Goal: Task Accomplishment & Management: Use online tool/utility

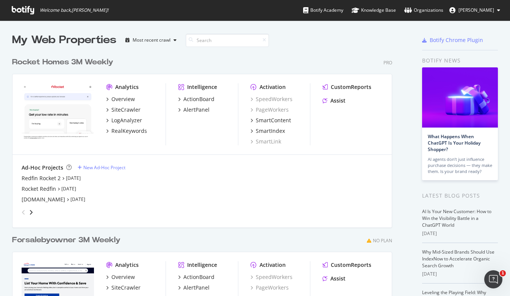
click at [466, 11] on span "[PERSON_NAME]" at bounding box center [476, 10] width 36 height 6
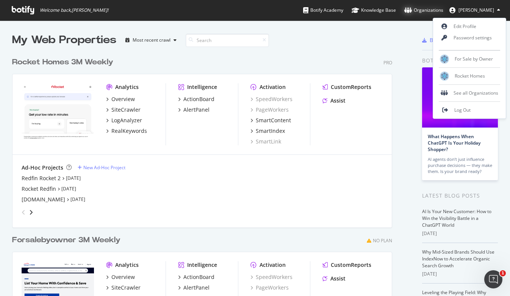
click at [425, 9] on div "Organizations" at bounding box center [423, 10] width 39 height 8
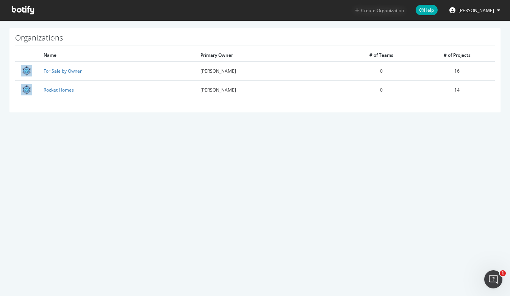
click at [401, 10] on button "Create Organization" at bounding box center [379, 10] width 50 height 7
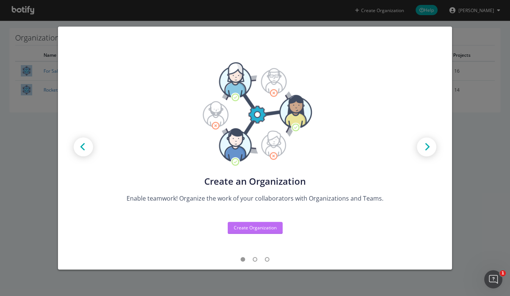
click at [265, 224] on div "Create Organization" at bounding box center [255, 227] width 43 height 6
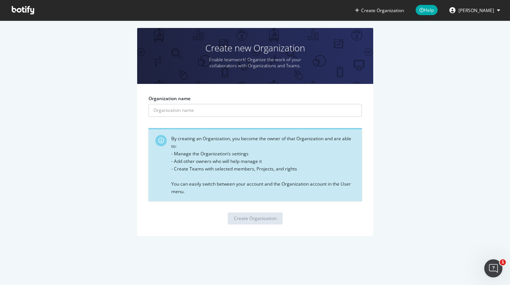
click at [330, 49] on div "Create new Organization Enable teamwork! Organize the work of your collaborator…" at bounding box center [255, 56] width 236 height 56
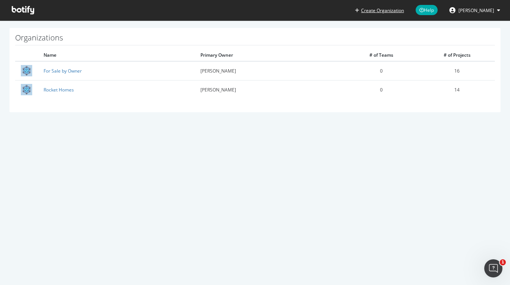
click at [369, 10] on button "Create Organization" at bounding box center [379, 10] width 50 height 7
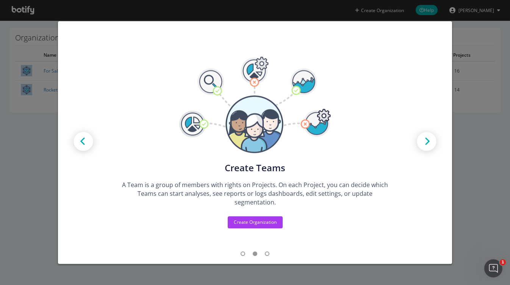
click at [248, 225] on div "Create Organization" at bounding box center [255, 222] width 43 height 6
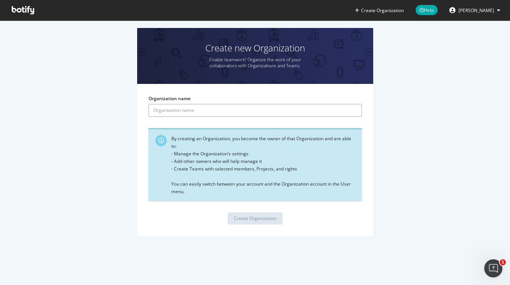
click at [224, 115] on input "Organization name" at bounding box center [254, 110] width 213 height 13
type input "Redfin"
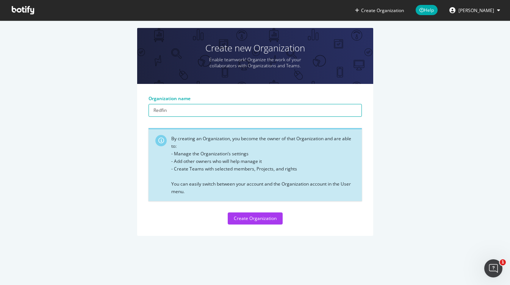
click at [255, 219] on div "Create Organization" at bounding box center [255, 218] width 43 height 6
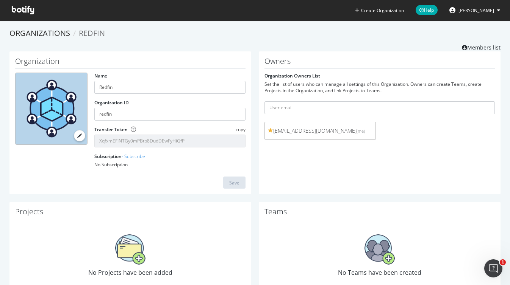
click at [31, 14] on icon at bounding box center [23, 10] width 22 height 8
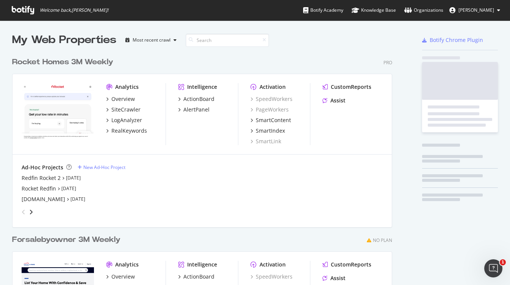
scroll to position [337, 380]
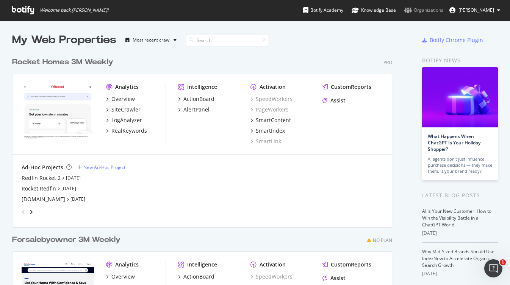
click at [425, 12] on div "Organizations" at bounding box center [423, 10] width 39 height 8
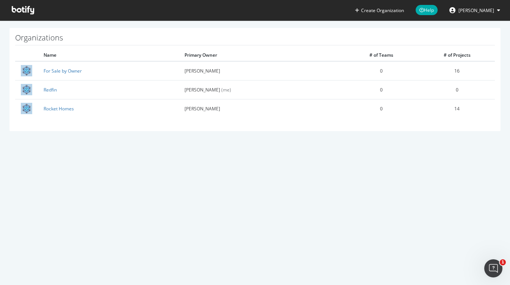
click at [29, 15] on span at bounding box center [23, 10] width 34 height 20
click at [29, 12] on icon at bounding box center [23, 10] width 22 height 8
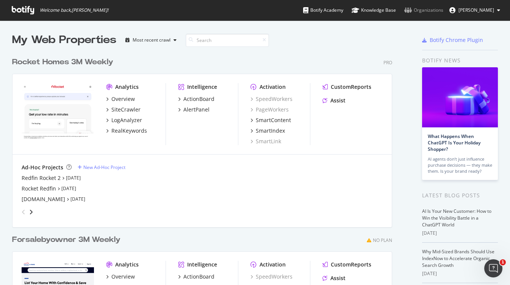
click at [423, 11] on div "Organizations" at bounding box center [423, 10] width 39 height 8
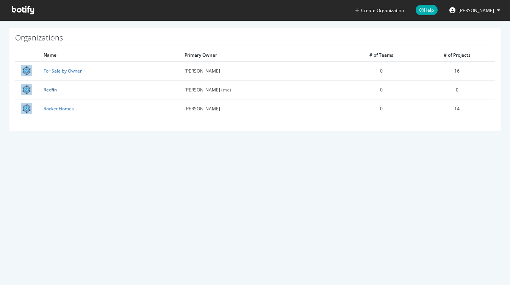
click at [45, 91] on link "Redfin" at bounding box center [50, 90] width 13 height 6
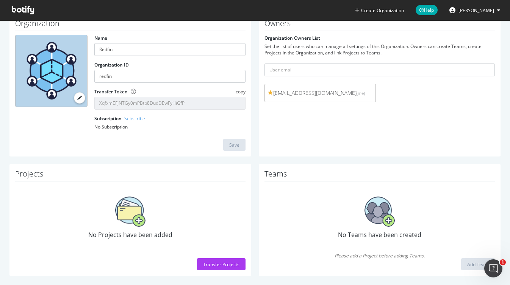
scroll to position [44, 0]
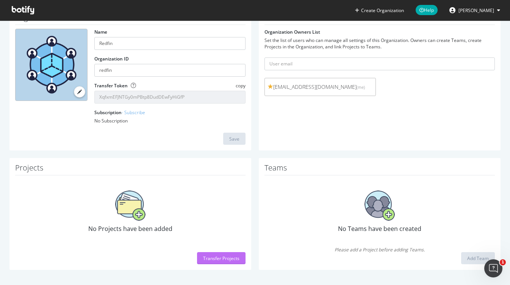
click at [224, 257] on div "Transfer Projects" at bounding box center [221, 259] width 36 height 6
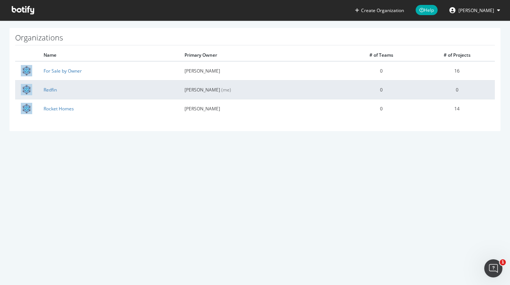
click at [72, 89] on td "Redfin" at bounding box center [108, 89] width 141 height 19
click at [40, 90] on td "Redfin" at bounding box center [108, 89] width 141 height 19
click at [51, 89] on link "Redfin" at bounding box center [50, 90] width 13 height 6
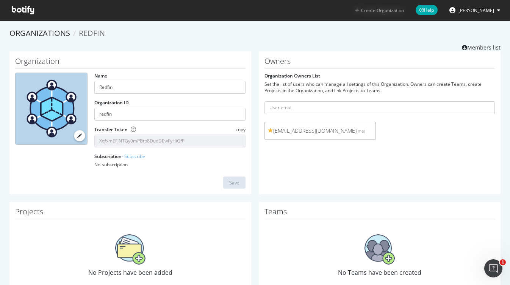
click at [374, 9] on button "Create Organization" at bounding box center [379, 10] width 50 height 7
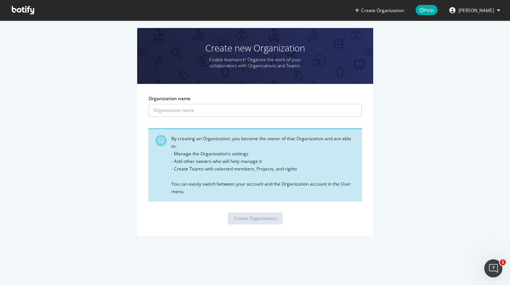
click at [13, 11] on icon at bounding box center [23, 10] width 22 height 8
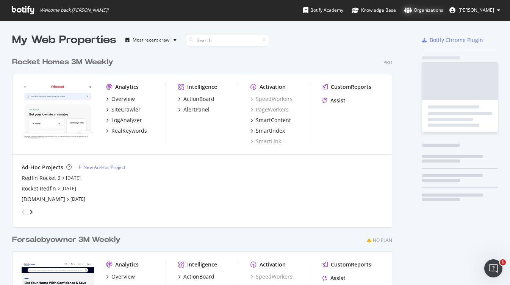
scroll to position [337, 380]
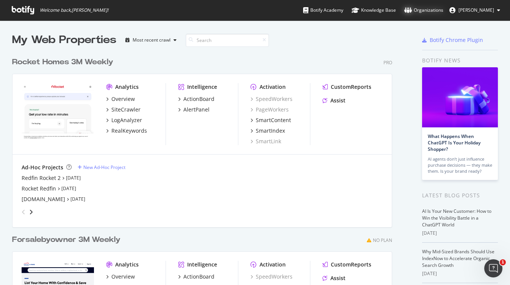
click at [424, 9] on div "Organizations" at bounding box center [423, 10] width 39 height 8
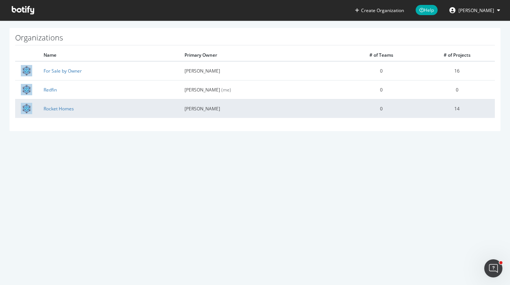
click at [136, 113] on td "Rocket Homes" at bounding box center [108, 108] width 141 height 19
click at [60, 108] on link "Rocket Homes" at bounding box center [59, 109] width 30 height 6
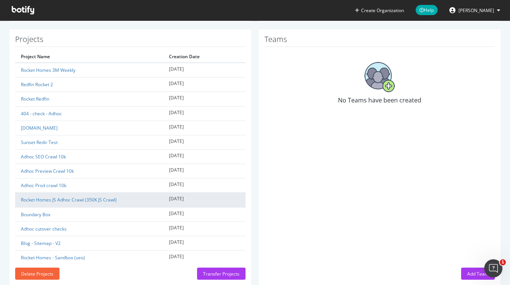
scroll to position [304, 0]
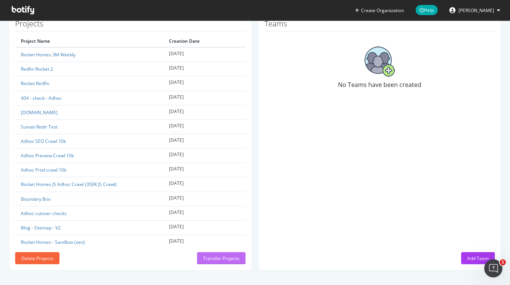
click at [224, 258] on div "Transfer Projects" at bounding box center [221, 259] width 36 height 6
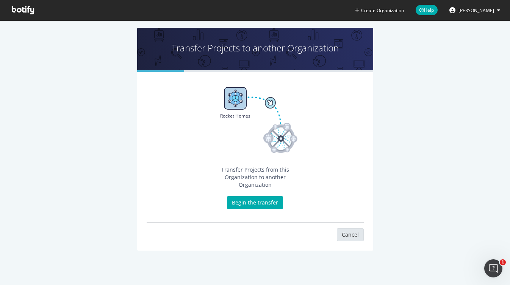
click at [340, 229] on link "Cancel" at bounding box center [350, 235] width 27 height 13
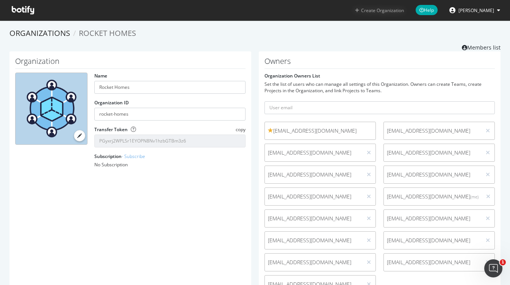
click at [380, 9] on button "Create Organization" at bounding box center [379, 10] width 50 height 7
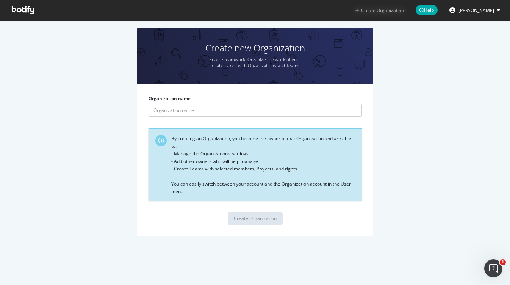
click at [380, 9] on button "Create Organization" at bounding box center [379, 10] width 50 height 7
click at [32, 8] on icon at bounding box center [23, 10] width 22 height 8
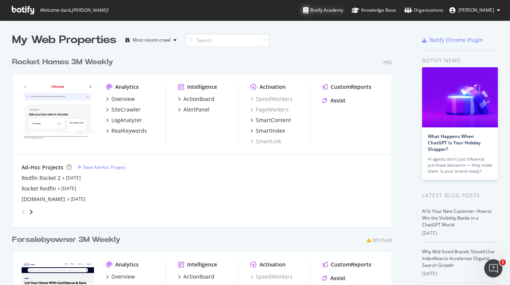
scroll to position [337, 380]
click at [420, 8] on div "Organizations" at bounding box center [423, 10] width 39 height 8
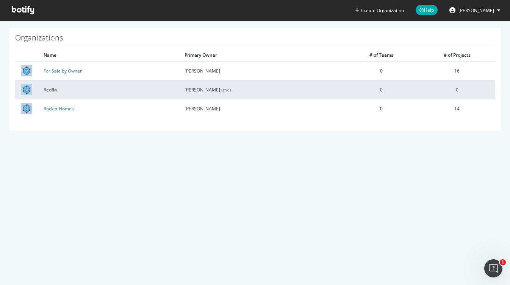
click at [56, 92] on link "Redfin" at bounding box center [50, 90] width 13 height 6
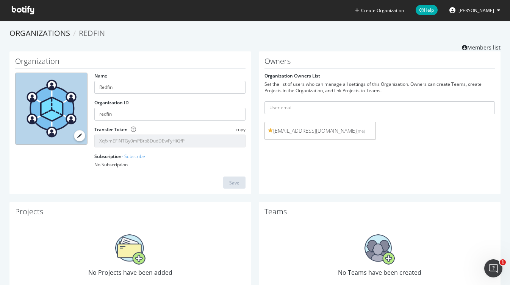
click at [18, 12] on icon at bounding box center [23, 10] width 22 height 8
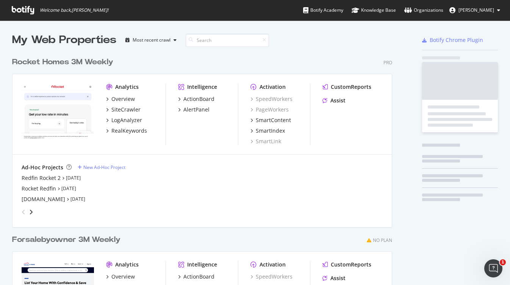
scroll to position [337, 380]
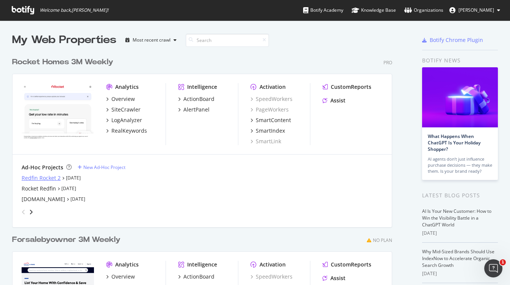
click at [51, 178] on div "Redfin Rocket 2" at bounding box center [41, 179] width 39 height 8
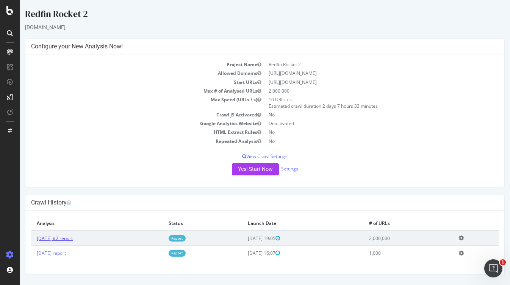
click at [69, 237] on link "[DATE] #2 report" at bounding box center [55, 238] width 36 height 6
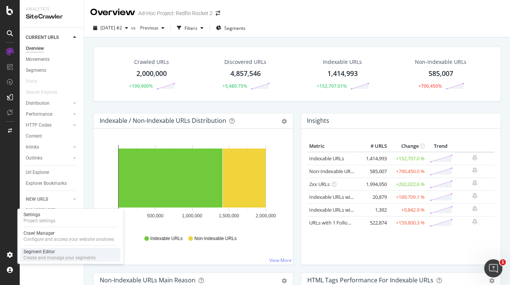
click at [39, 252] on div "Segment Editor" at bounding box center [59, 252] width 72 height 6
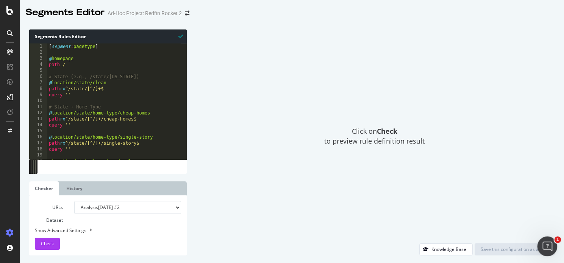
click at [509, 240] on div "Open Intercom Messenger" at bounding box center [545, 245] width 25 height 25
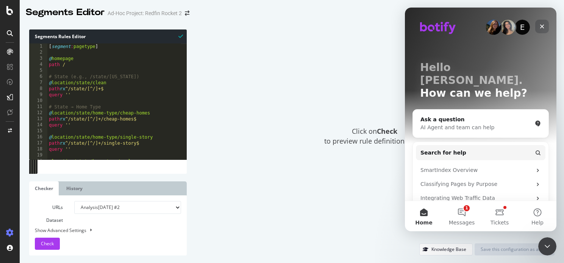
click at [509, 26] on icon "Close" at bounding box center [542, 26] width 6 height 6
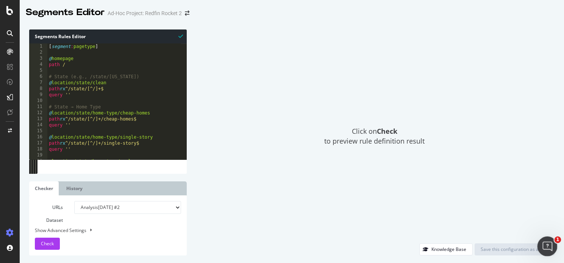
click at [509, 246] on div "Open Intercom Messenger" at bounding box center [545, 245] width 25 height 25
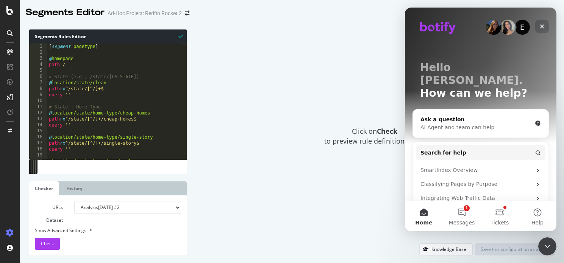
click at [509, 26] on icon "Close" at bounding box center [542, 27] width 4 height 4
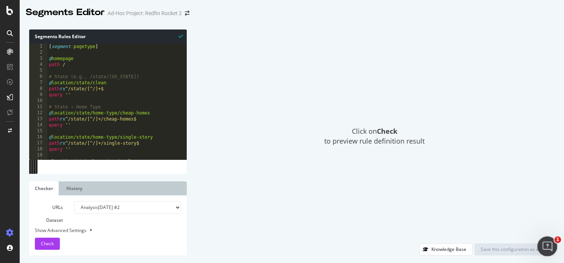
click at [509, 242] on icon "Open Intercom Messenger" at bounding box center [546, 246] width 12 height 12
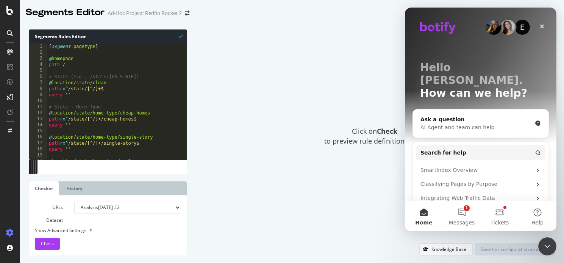
click at [509, 239] on div "Click on Check to preview rule definition result" at bounding box center [374, 137] width 360 height 214
click at [509, 24] on icon "Close" at bounding box center [542, 26] width 6 height 6
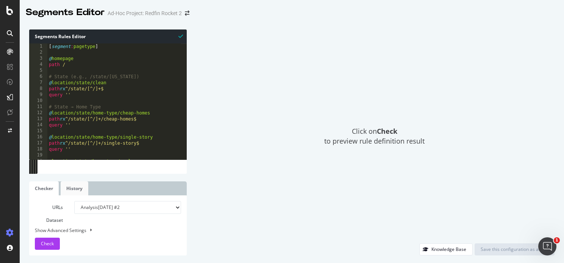
click at [85, 192] on link "History" at bounding box center [75, 189] width 28 height 14
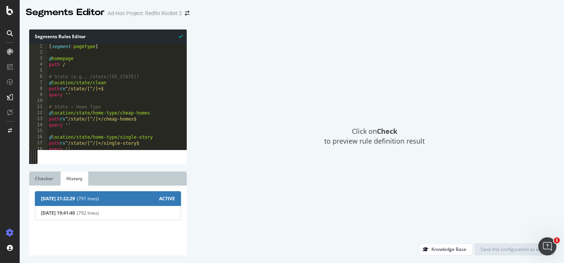
click at [150, 197] on span "(791 lines)" at bounding box center [118, 199] width 82 height 6
click at [142, 209] on button "[DATE] 19:41:40 (792 lines)" at bounding box center [108, 213] width 146 height 15
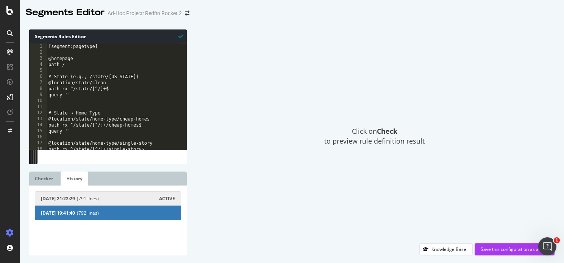
click at [120, 201] on span "(791 lines)" at bounding box center [118, 199] width 82 height 6
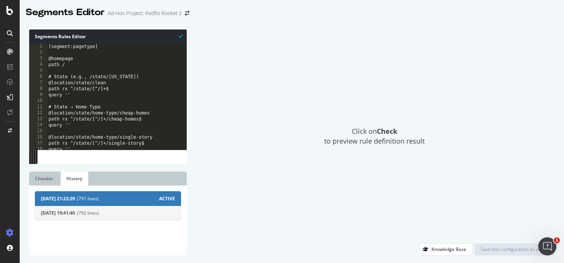
click at [122, 213] on span "(792 lines)" at bounding box center [126, 213] width 98 height 6
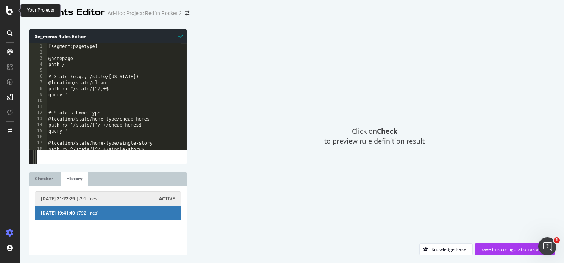
click at [9, 12] on icon at bounding box center [9, 10] width 7 height 9
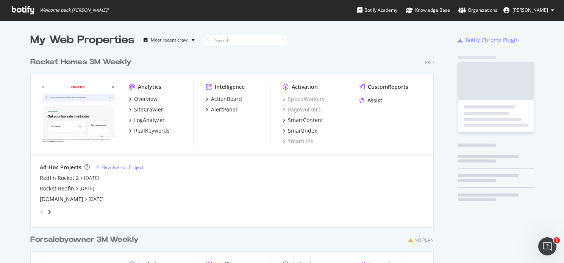
scroll to position [258, 552]
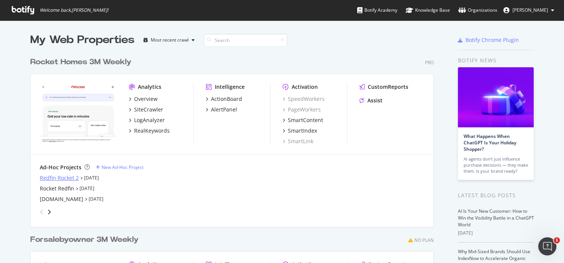
click at [45, 177] on div "Redfin Rocket 2" at bounding box center [59, 179] width 39 height 8
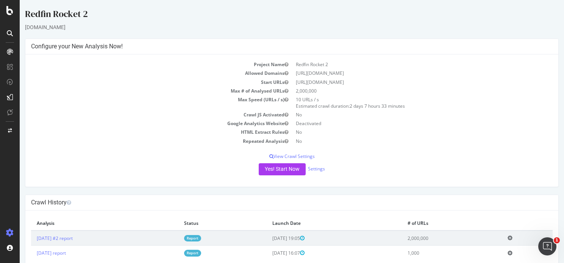
click at [201, 238] on link "Report" at bounding box center [192, 238] width 17 height 6
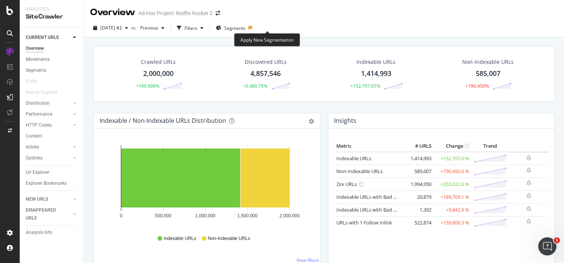
click at [253, 26] on icon at bounding box center [250, 28] width 4 height 5
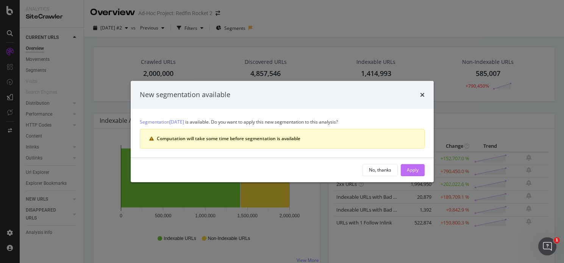
click at [408, 169] on div "Apply" at bounding box center [413, 170] width 12 height 6
